Goal: Find specific page/section: Find specific page/section

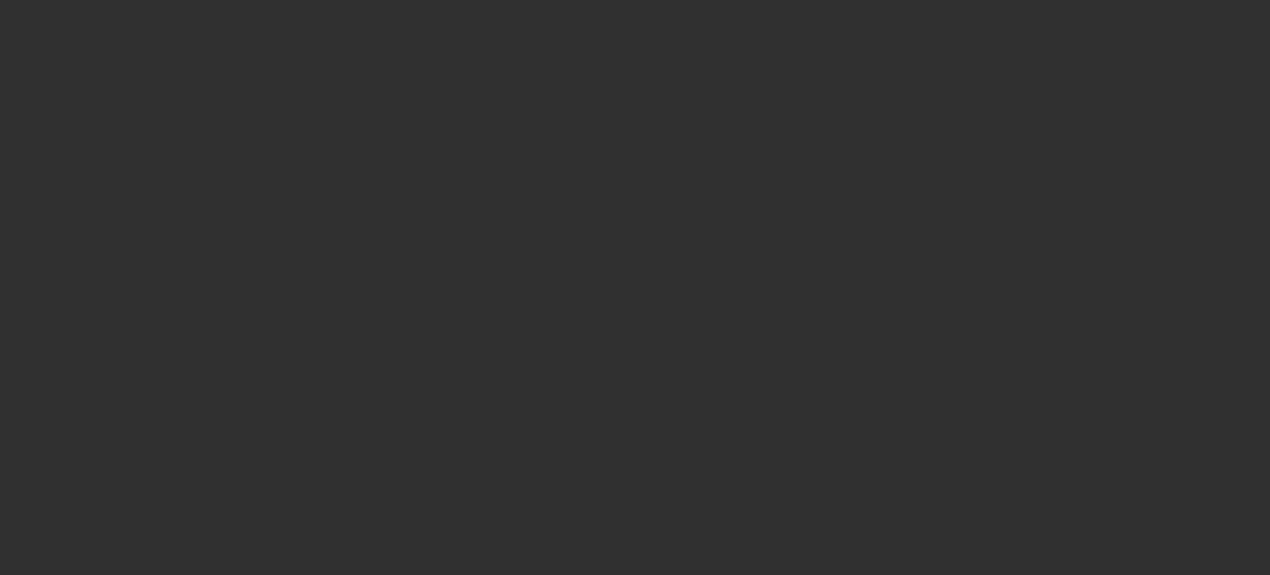
select select "10"
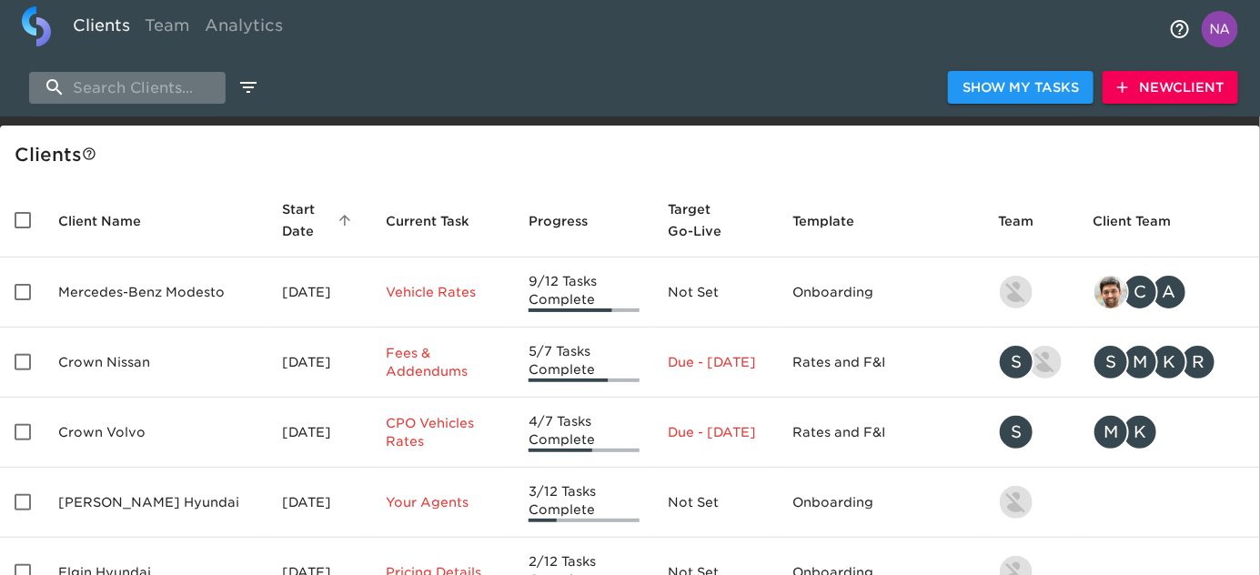
click at [128, 82] on input "search" at bounding box center [127, 88] width 196 height 32
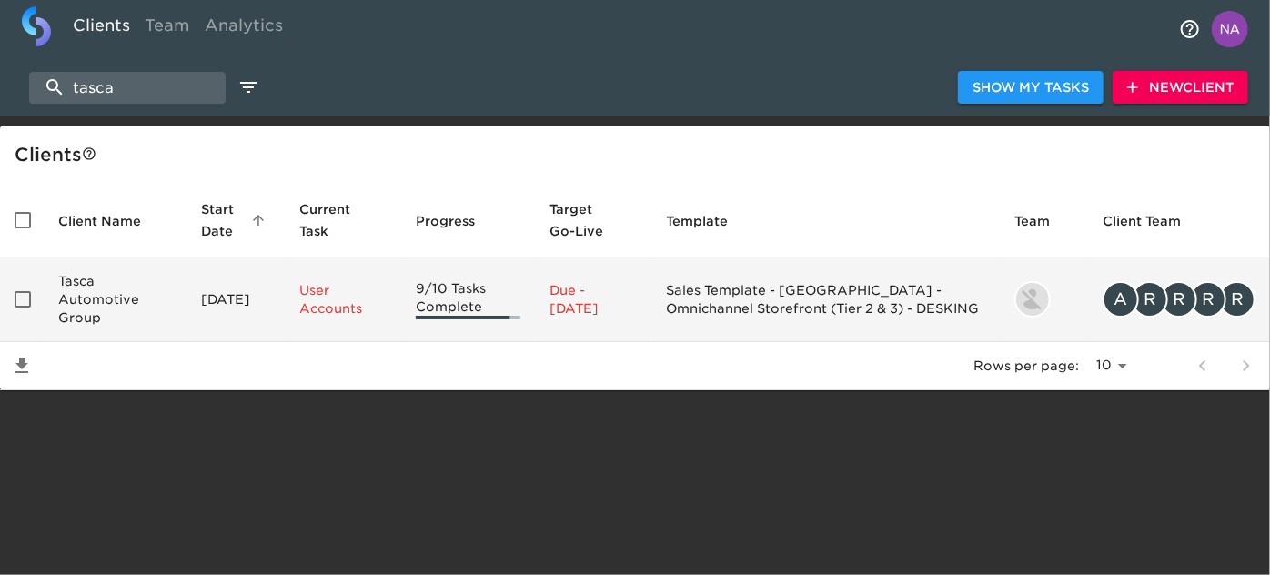
type input "tasca"
click at [166, 300] on td "Tasca Automotive Group" at bounding box center [115, 299] width 143 height 85
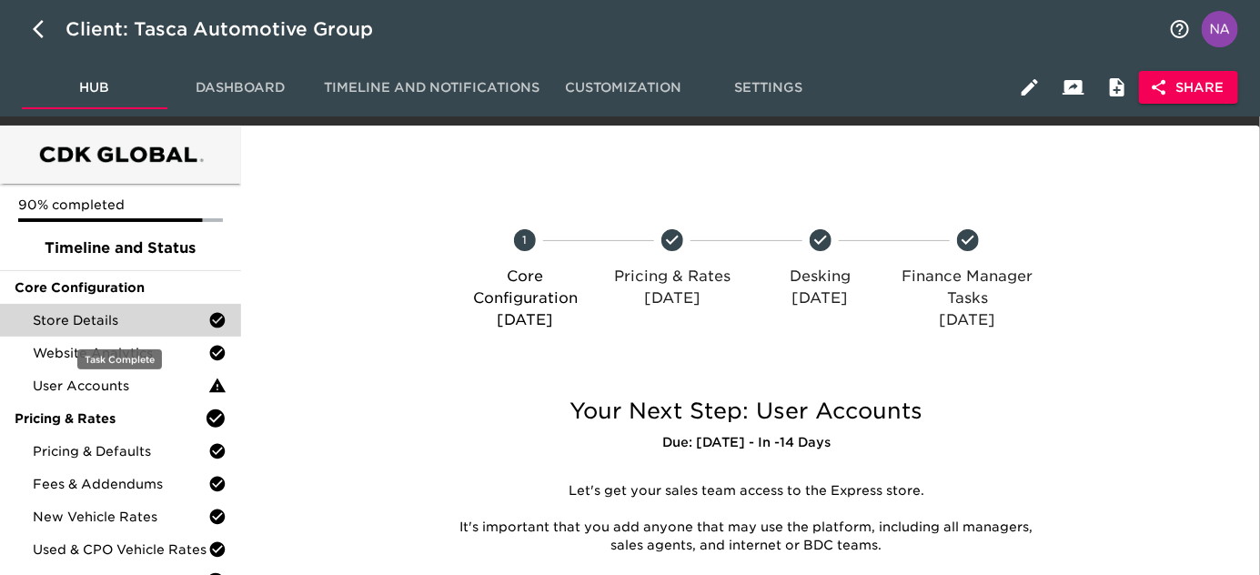
click at [100, 314] on span "Store Details" at bounding box center [121, 320] width 176 height 18
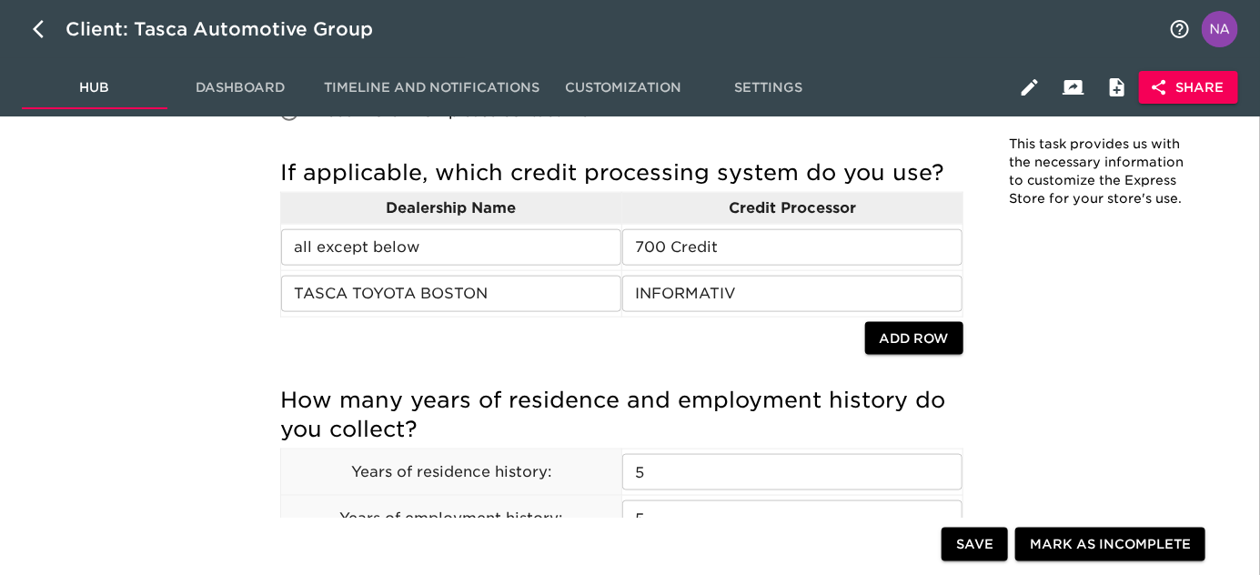
scroll to position [780, 0]
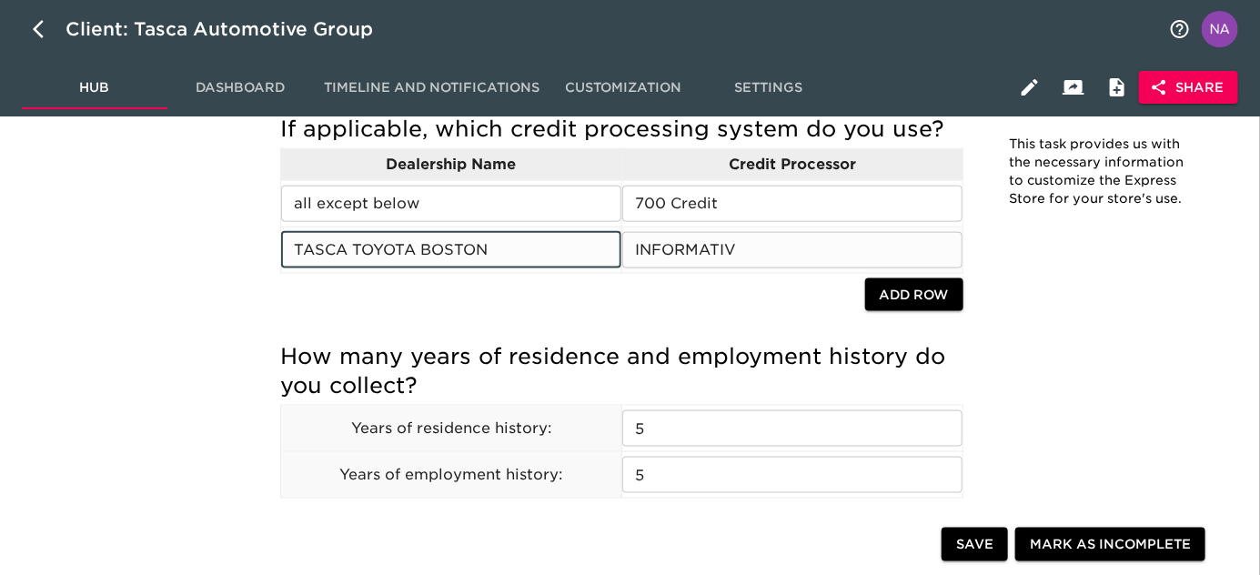
click at [434, 253] on input "TASCA TOYOTA BOSTON" at bounding box center [451, 250] width 340 height 36
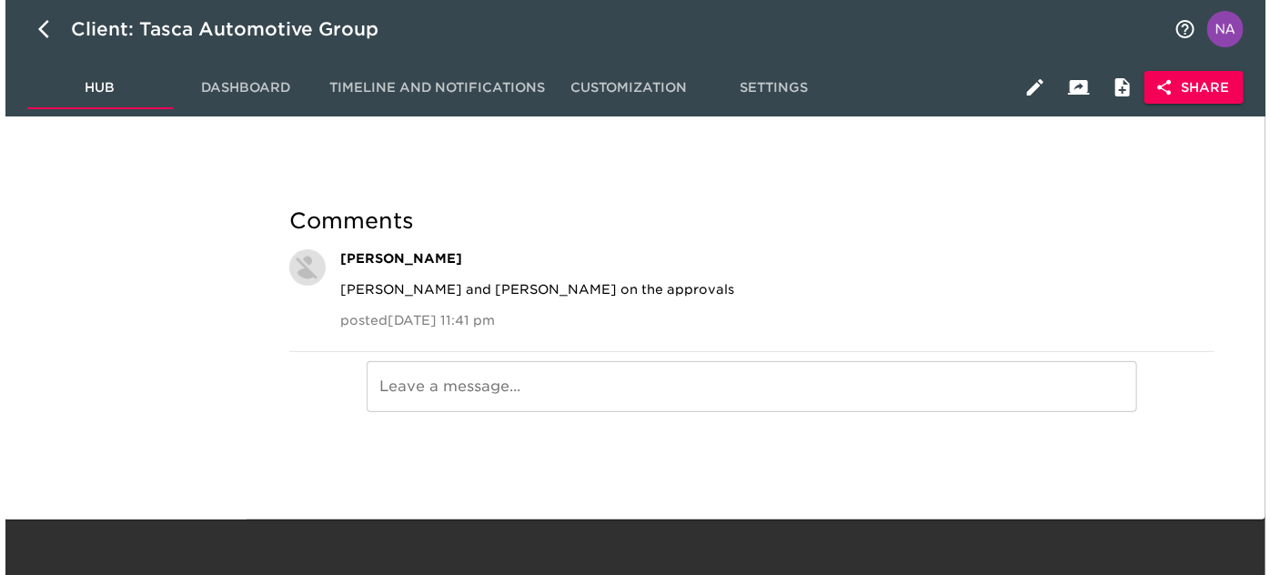
scroll to position [2854, 0]
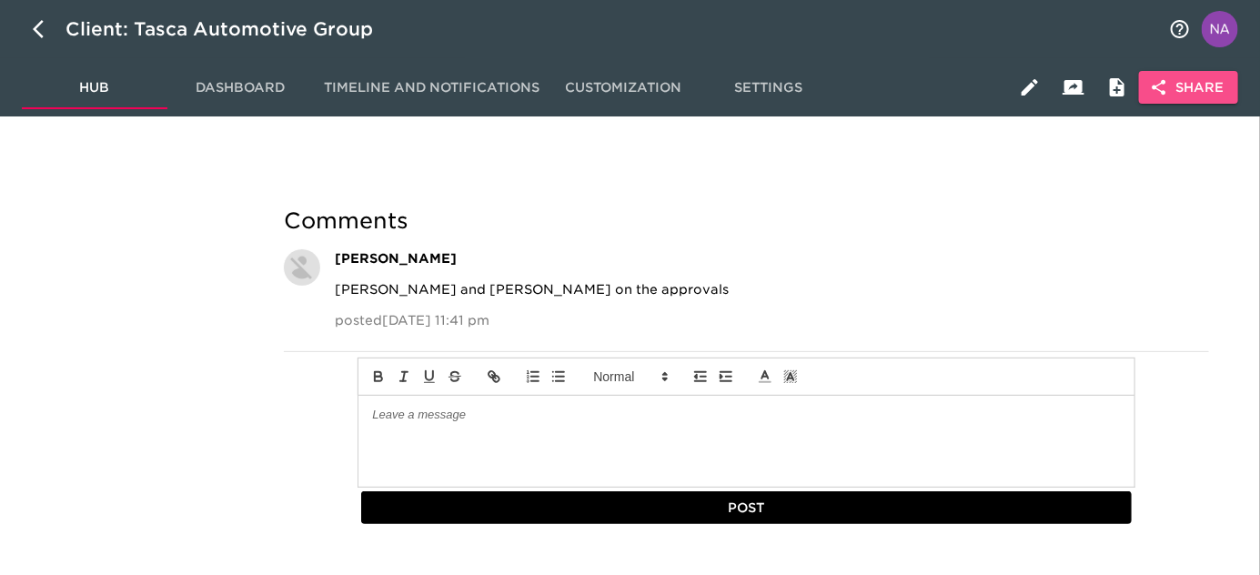
click at [1186, 76] on span "Share" at bounding box center [1188, 87] width 70 height 23
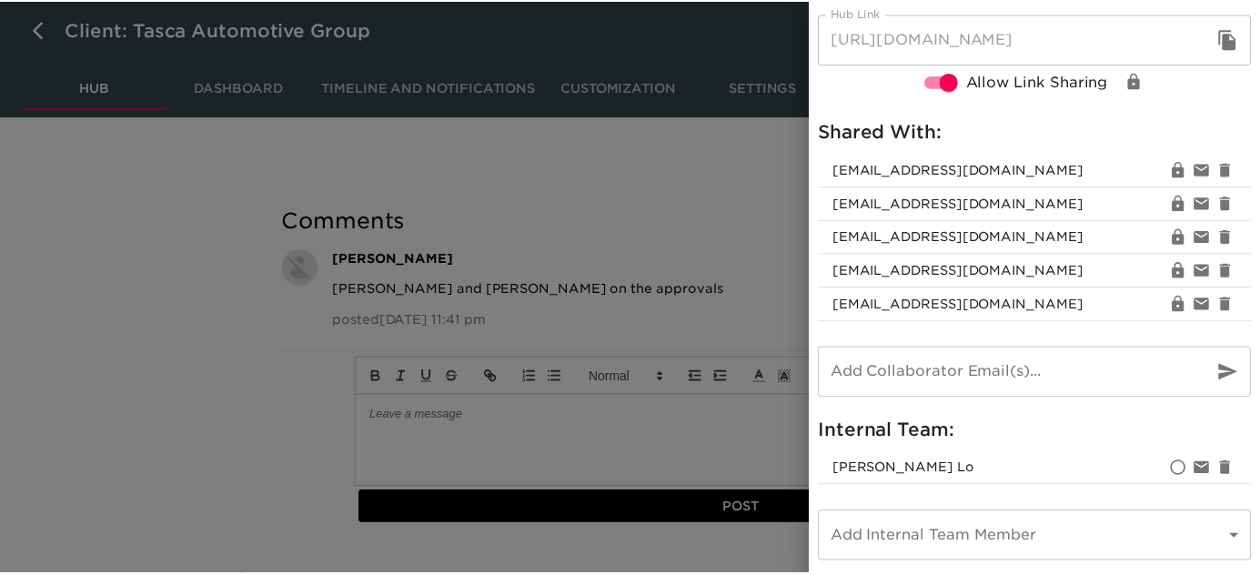
scroll to position [0, 0]
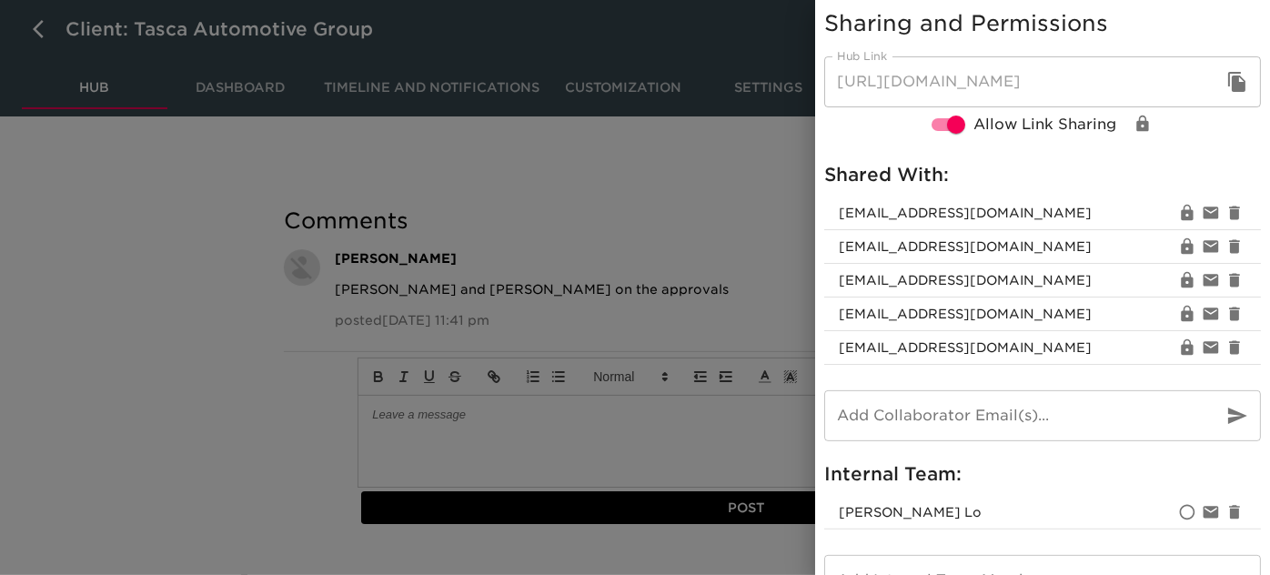
click at [627, 292] on div at bounding box center [635, 287] width 1270 height 575
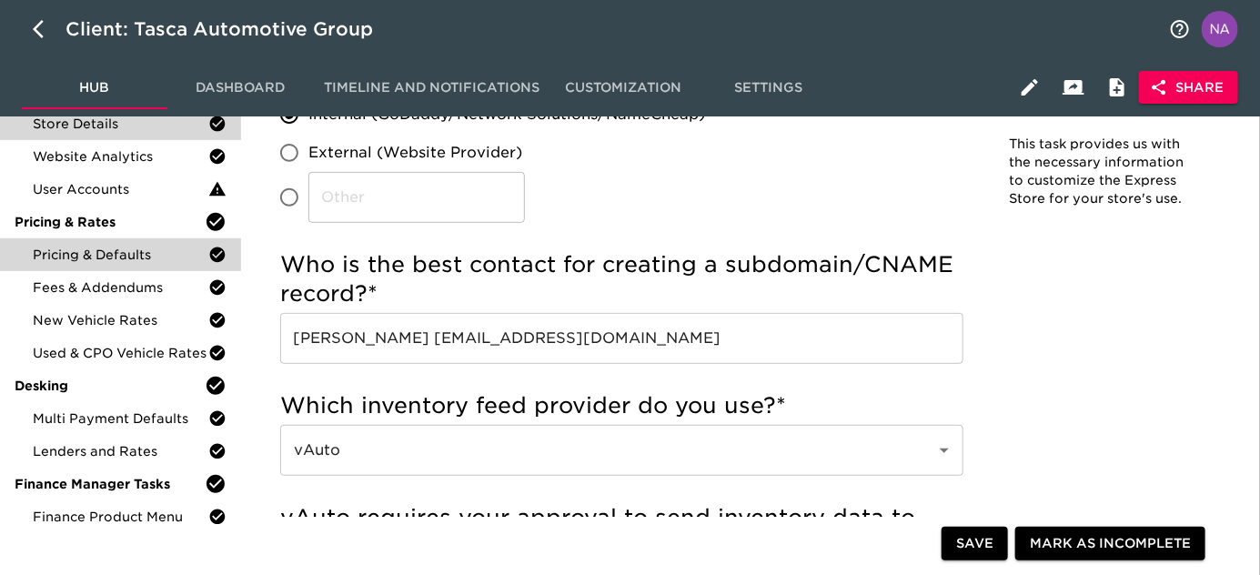
scroll to position [197, 0]
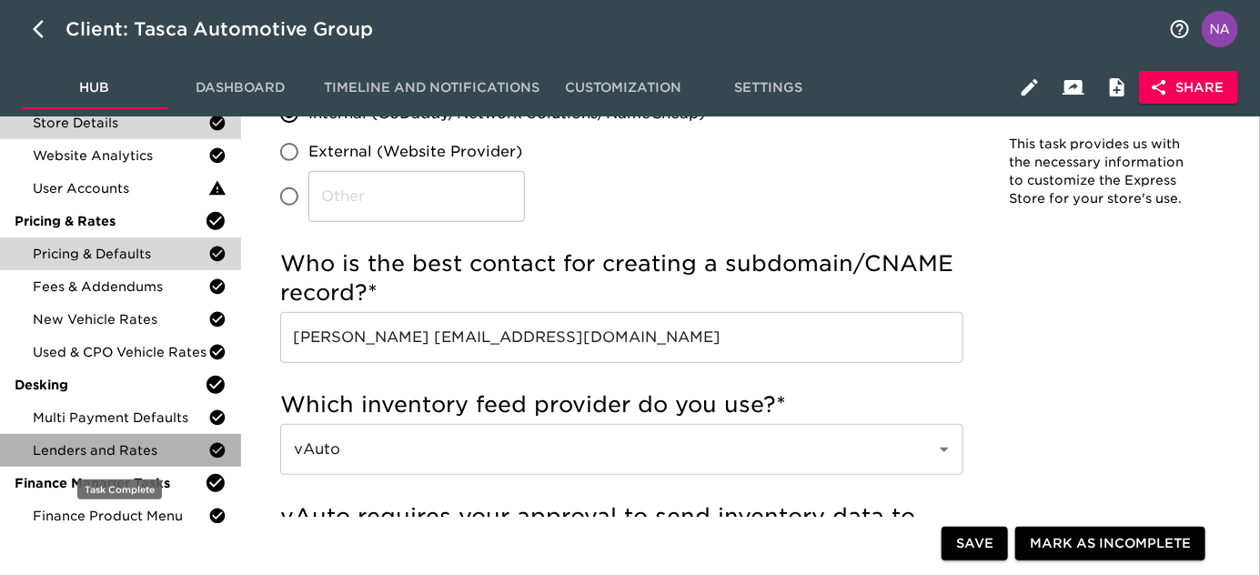
click at [115, 456] on span "Lenders and Rates" at bounding box center [121, 450] width 176 height 18
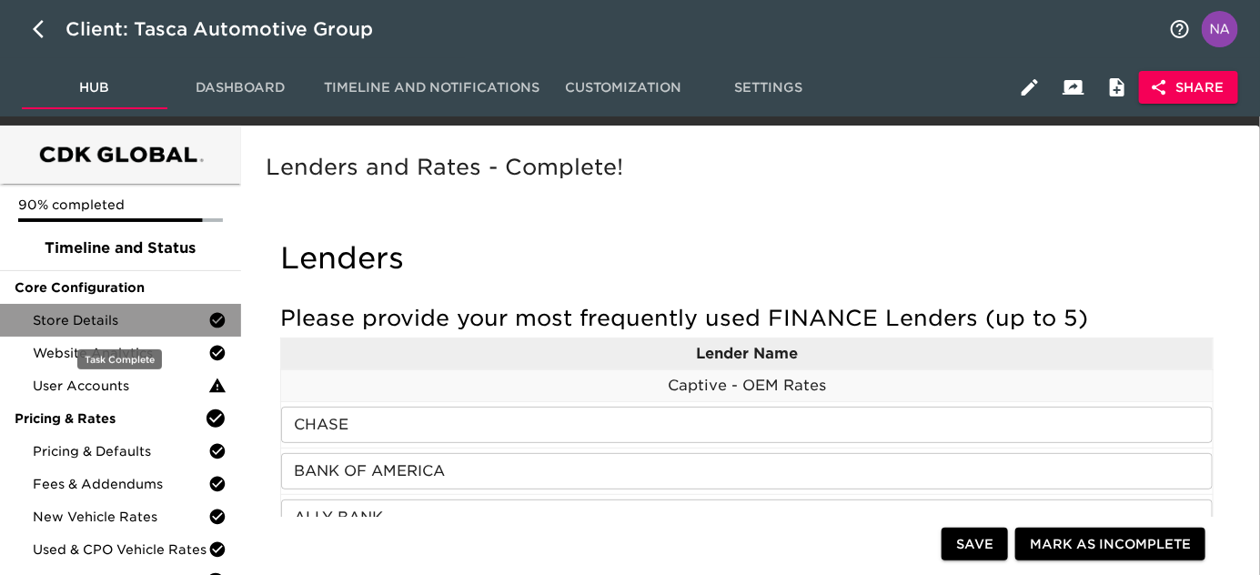
click at [77, 318] on span "Store Details" at bounding box center [121, 320] width 176 height 18
